Goal: Task Accomplishment & Management: Manage account settings

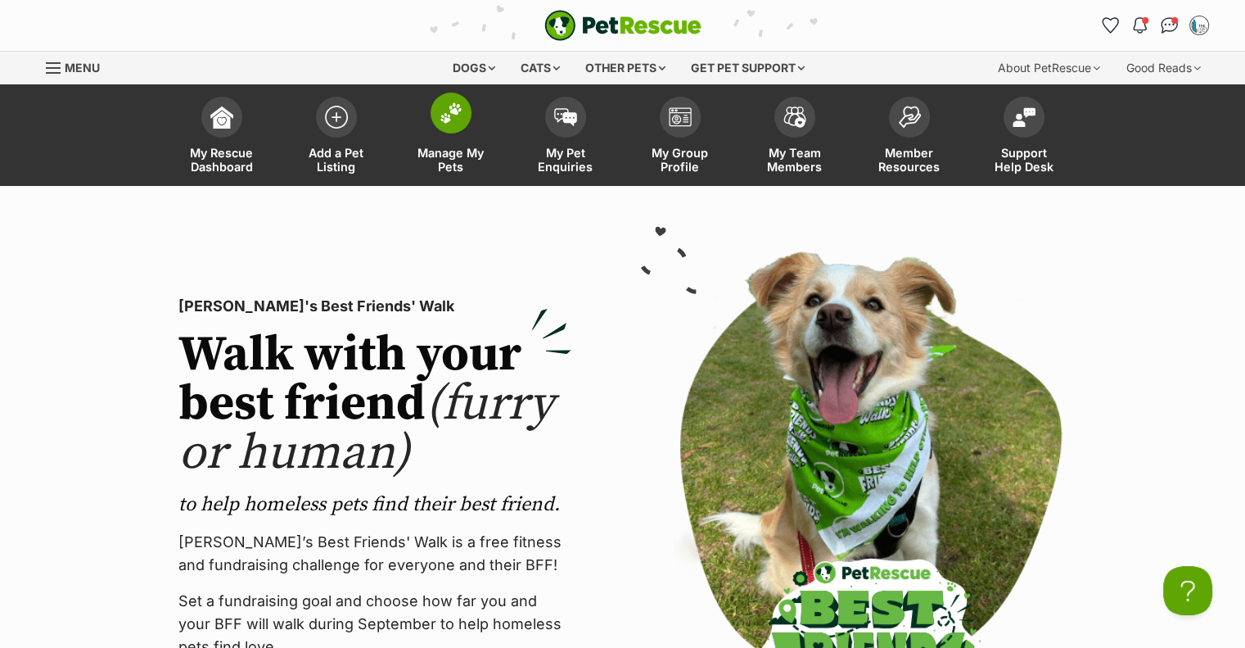
click at [451, 120] on img at bounding box center [451, 112] width 23 height 21
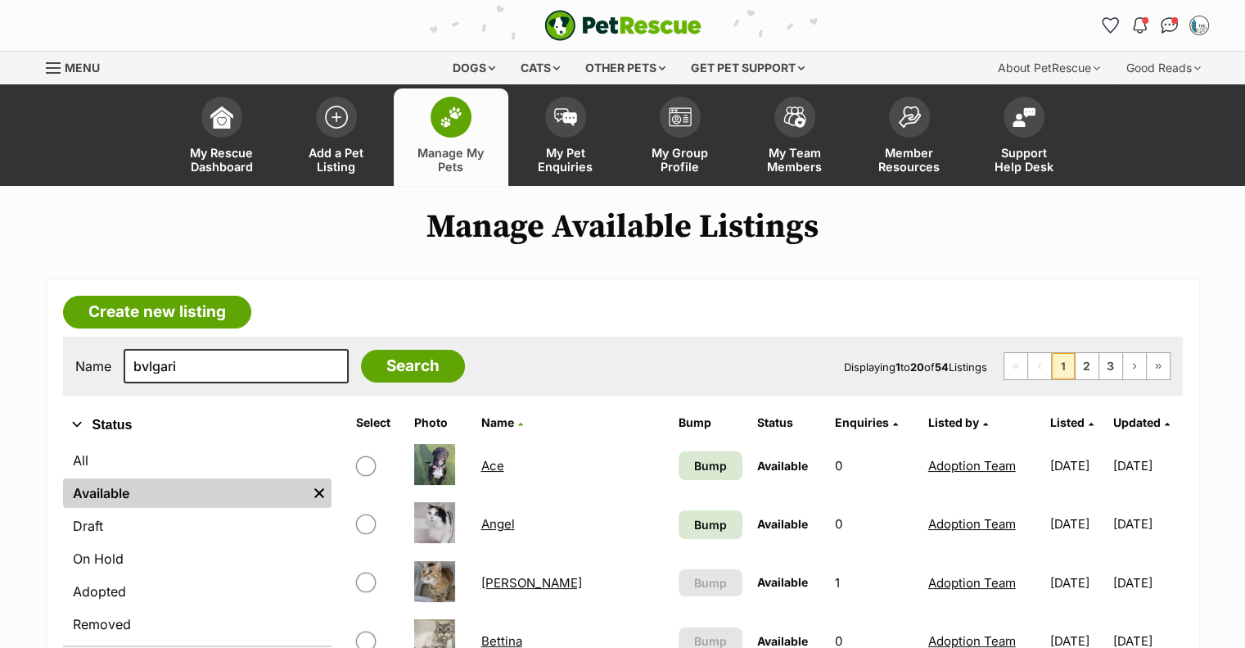
type input "bvlgari"
click at [361, 350] on input "Search" at bounding box center [413, 366] width 104 height 33
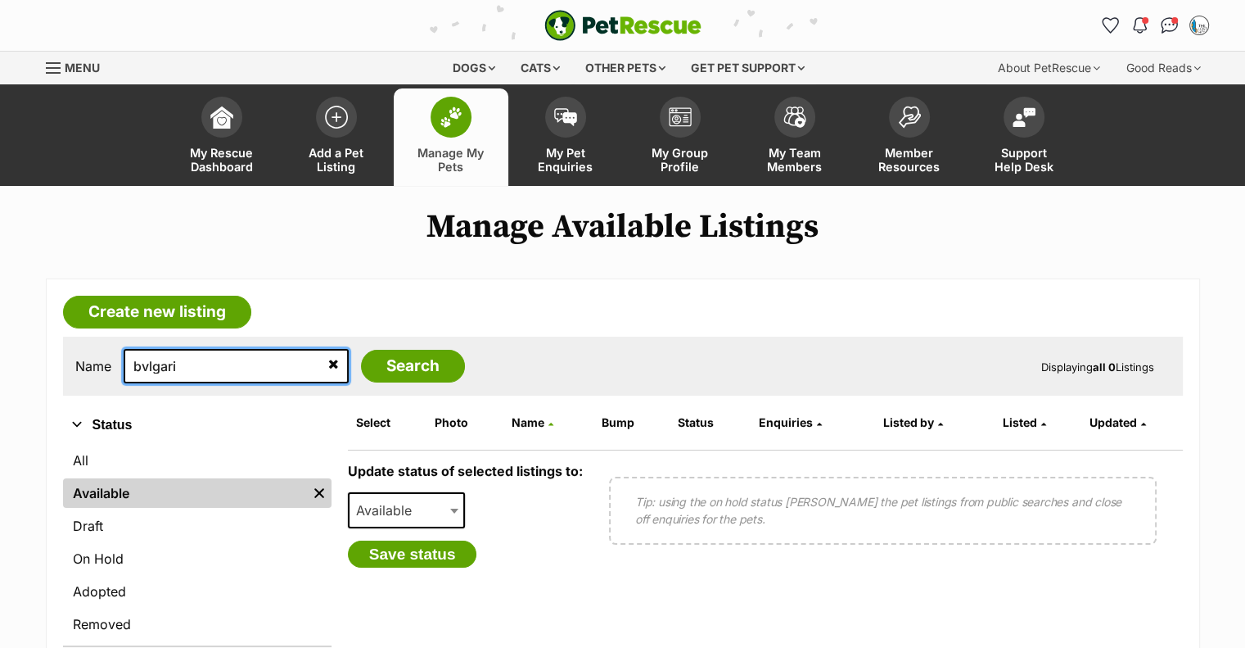
drag, startPoint x: 217, startPoint y: 363, endPoint x: -278, endPoint y: 279, distance: 502.3
type input "clover"
click at [361, 350] on input "Search" at bounding box center [413, 366] width 104 height 33
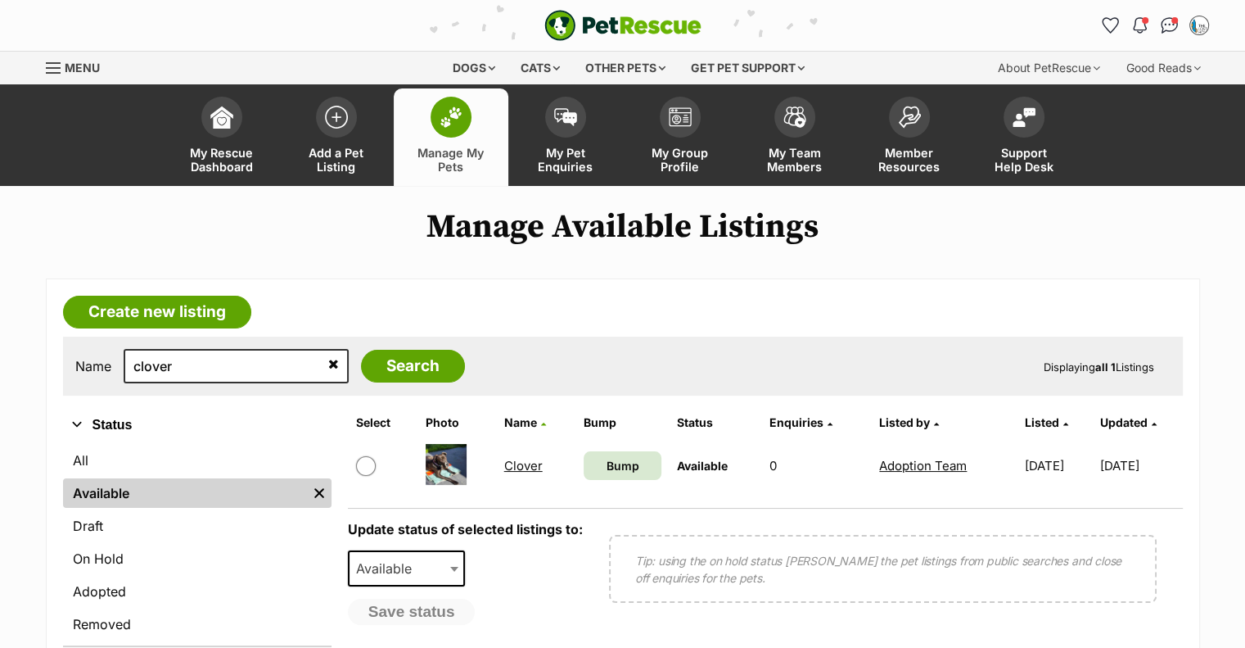
click at [504, 467] on link "Clover" at bounding box center [523, 466] width 38 height 16
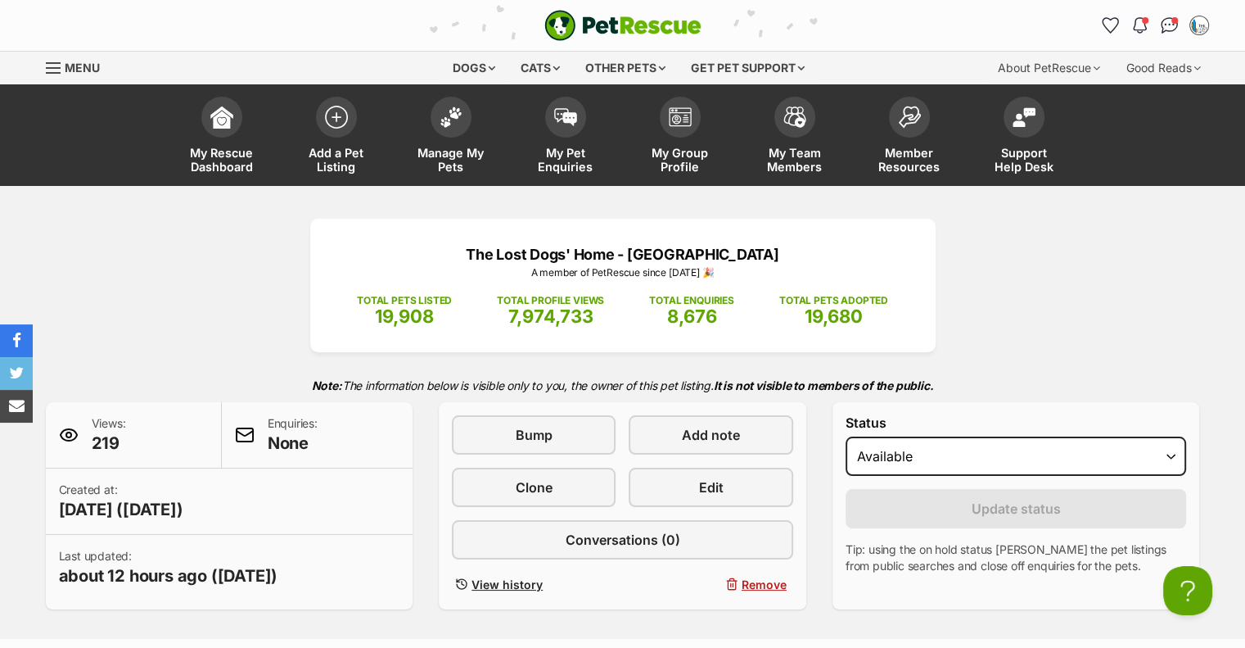
click at [223, 268] on div "The Lost Dogs' Home - [GEOGRAPHIC_DATA] A member of PetRescue since [DATE] 🎉 TO…" at bounding box center [622, 414] width 1203 height 390
